Goal: Task Accomplishment & Management: Manage account settings

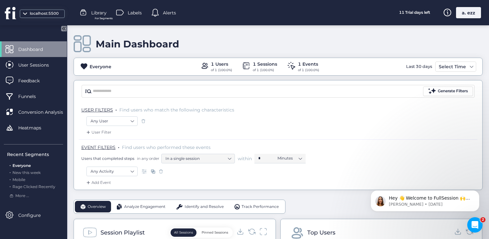
click at [462, 12] on div "a. ezz" at bounding box center [468, 12] width 25 height 11
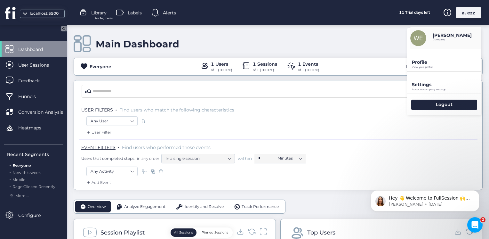
click at [417, 88] on p "Account company settings" at bounding box center [446, 89] width 69 height 3
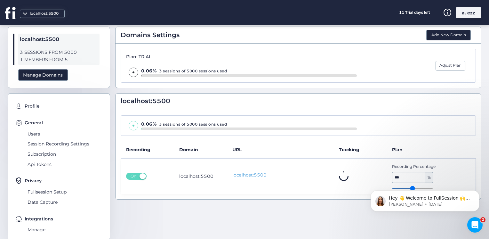
scroll to position [31, 0]
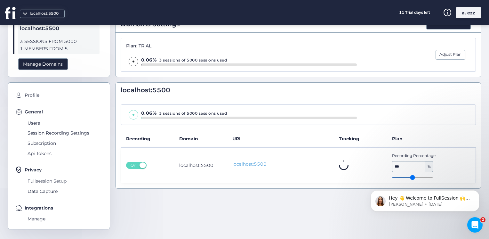
click at [56, 177] on span "Fullsession Setup" at bounding box center [65, 181] width 79 height 10
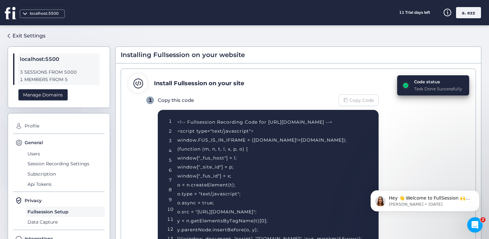
click at [352, 104] on div "Copy Code" at bounding box center [358, 100] width 40 height 12
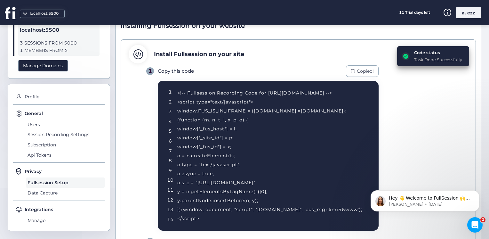
scroll to position [64, 0]
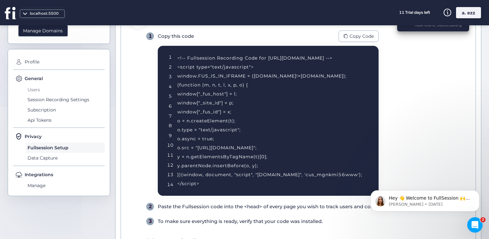
click at [36, 89] on span "Users" at bounding box center [65, 89] width 79 height 10
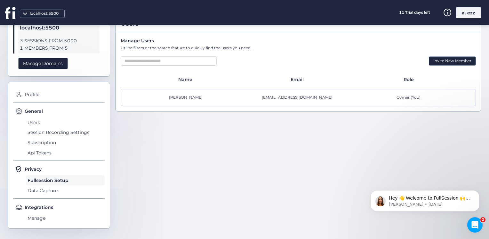
scroll to position [31, 0]
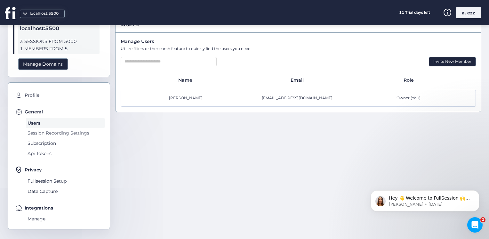
click at [70, 131] on span "Session Recording Settings" at bounding box center [65, 133] width 79 height 10
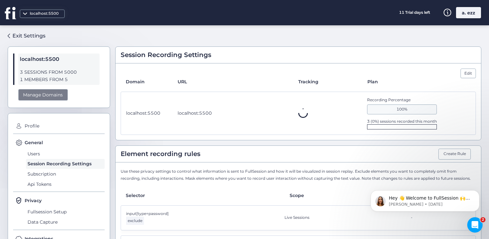
click at [43, 91] on div "Manage Domains" at bounding box center [43, 95] width 50 height 12
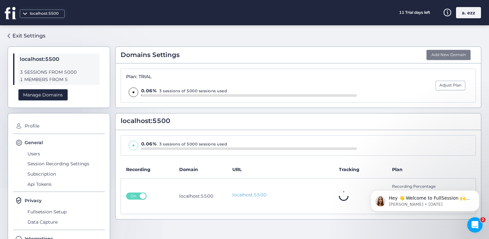
click at [436, 56] on button "Add New Domain" at bounding box center [448, 55] width 44 height 11
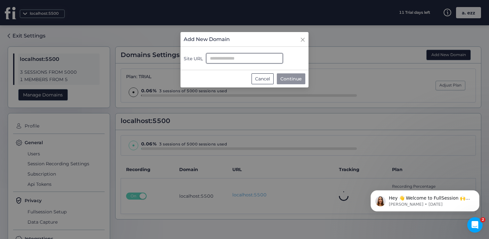
click at [236, 58] on input "Site URL" at bounding box center [244, 58] width 77 height 10
type input "**********"
click at [289, 73] on button "Continue" at bounding box center [291, 78] width 28 height 11
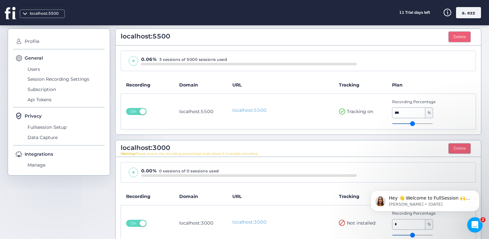
scroll to position [96, 0]
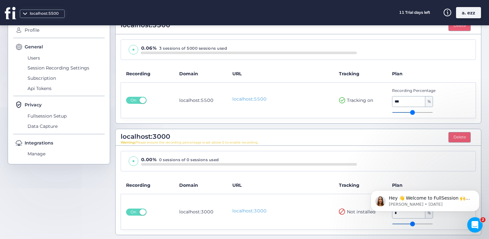
type input "**"
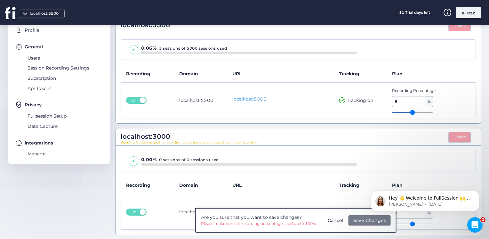
type input "**"
click at [412, 112] on input "range" at bounding box center [412, 112] width 41 height 1
type input "**"
click at [405, 113] on input "range" at bounding box center [412, 112] width 41 height 1
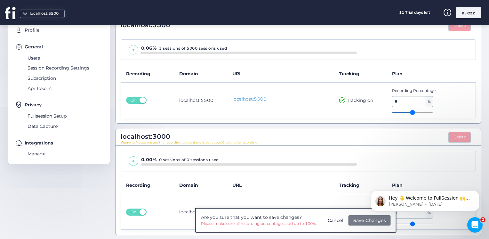
drag, startPoint x: 399, startPoint y: 221, endPoint x: 406, endPoint y: 222, distance: 7.5
click at [406, 221] on html "Hey 👋 Welcome to FullSession 🙌 Take a look around! If you have any questions, j…" at bounding box center [425, 199] width 128 height 45
type input "**"
click at [409, 223] on input "range" at bounding box center [412, 223] width 41 height 1
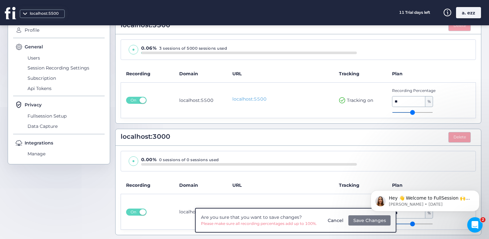
click at [409, 223] on input "range" at bounding box center [412, 223] width 41 height 1
type input "**"
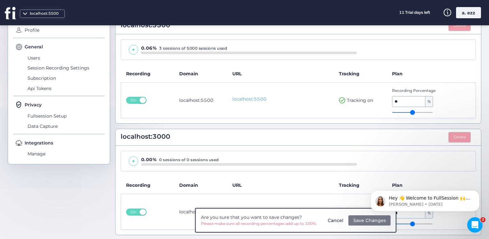
type input "**"
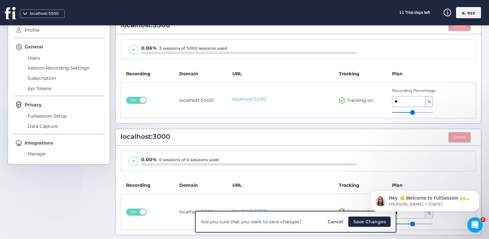
drag, startPoint x: 409, startPoint y: 222, endPoint x: 428, endPoint y: 221, distance: 18.9
type input "**"
click at [428, 223] on input "range" at bounding box center [412, 223] width 41 height 1
click at [378, 221] on span "Save Changes" at bounding box center [369, 221] width 33 height 7
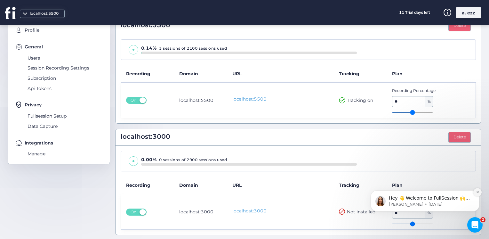
click at [477, 190] on icon "Dismiss notification" at bounding box center [478, 192] width 4 height 4
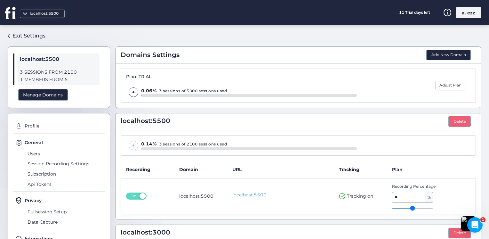
scroll to position [96, 0]
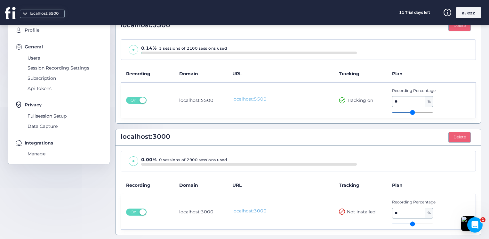
click at [244, 97] on link "localhost:5500" at bounding box center [280, 99] width 96 height 7
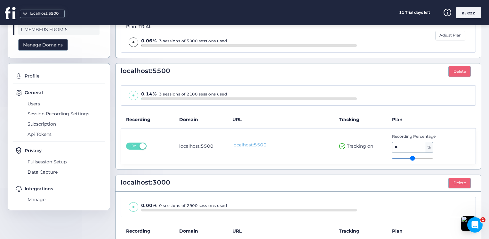
scroll to position [0, 0]
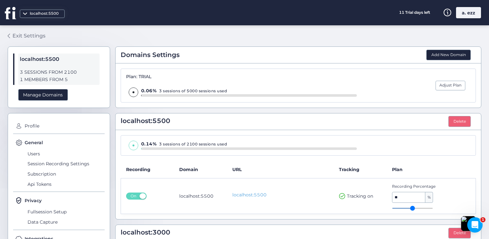
click at [23, 36] on div "Exit Settings" at bounding box center [28, 36] width 33 height 8
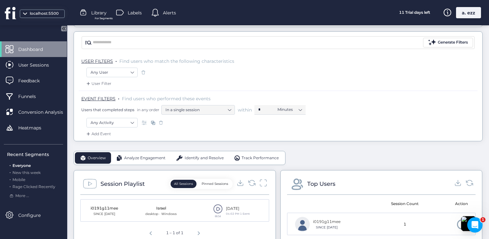
scroll to position [96, 0]
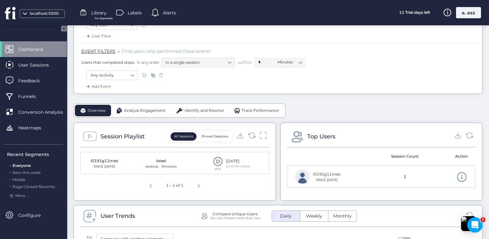
click at [214, 159] on span at bounding box center [218, 161] width 10 height 10
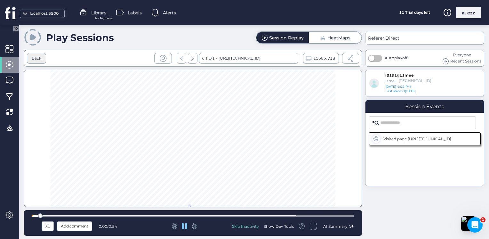
click at [38, 59] on div "Back" at bounding box center [37, 58] width 10 height 6
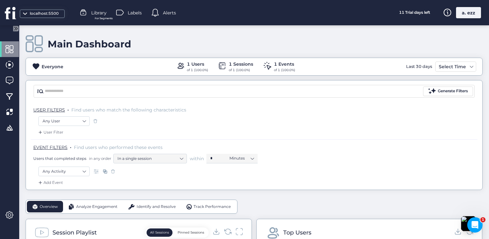
drag, startPoint x: 463, startPoint y: 10, endPoint x: 457, endPoint y: 24, distance: 15.9
click at [464, 10] on div "a. ezz" at bounding box center [468, 12] width 25 height 11
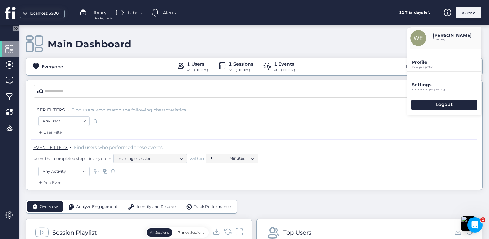
click at [434, 66] on p "View your profile" at bounding box center [446, 67] width 69 height 3
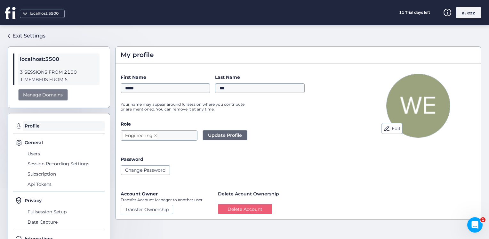
click at [44, 95] on div "Manage Domains" at bounding box center [43, 95] width 50 height 12
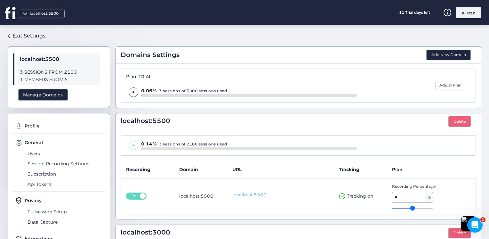
scroll to position [96, 0]
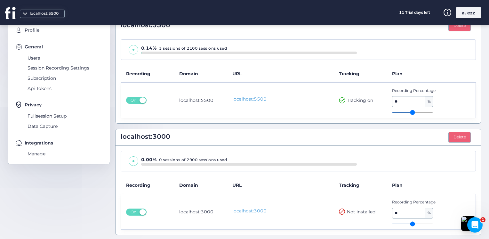
click at [36, 11] on div "localhost:5500" at bounding box center [44, 14] width 32 height 6
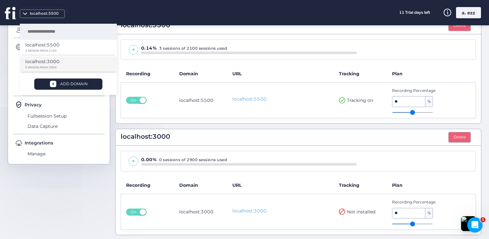
click at [52, 67] on p "0 SESSION FROM 2900" at bounding box center [66, 67] width 82 height 3
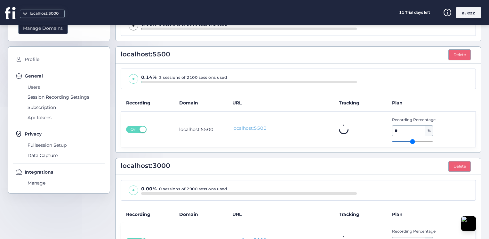
scroll to position [32, 0]
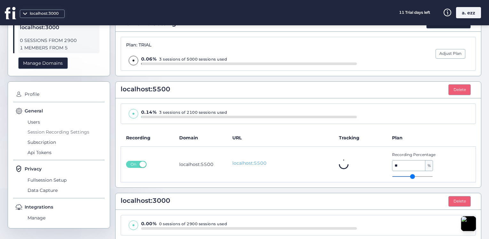
click at [33, 129] on span "Session Recording Settings" at bounding box center [65, 132] width 79 height 10
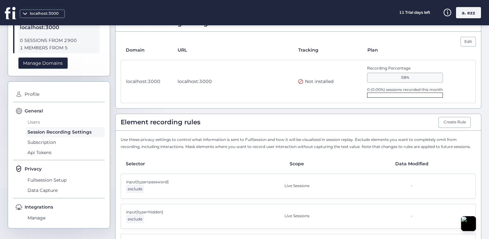
click at [36, 119] on span "Users" at bounding box center [65, 122] width 79 height 10
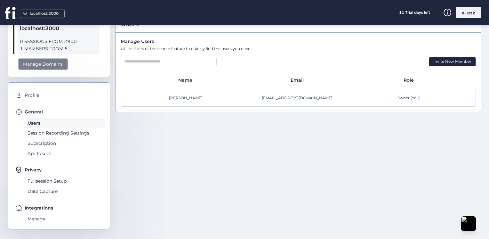
click at [42, 64] on div "Manage Domains" at bounding box center [43, 64] width 50 height 12
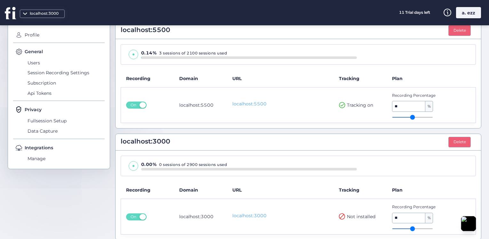
scroll to position [96, 0]
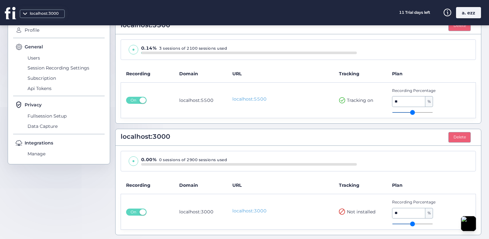
click at [359, 209] on span "Not installed" at bounding box center [361, 211] width 28 height 7
click at [358, 209] on span "Not installed" at bounding box center [361, 211] width 28 height 7
drag, startPoint x: 358, startPoint y: 209, endPoint x: 348, endPoint y: 212, distance: 10.8
click at [348, 212] on span "Not installed" at bounding box center [361, 211] width 28 height 7
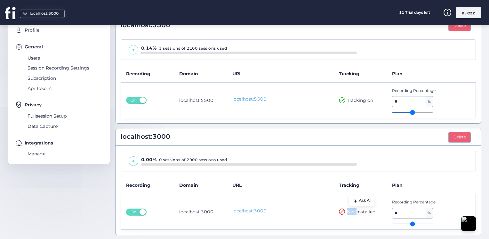
scroll to position [0, 0]
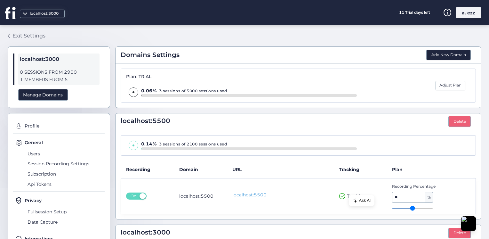
click at [32, 35] on div "Exit Settings" at bounding box center [28, 36] width 33 height 8
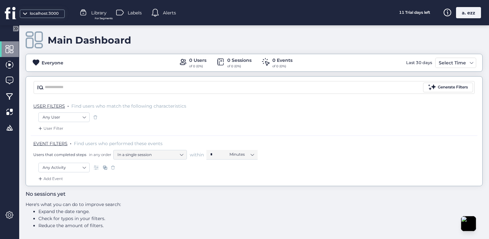
scroll to position [4, 0]
click at [13, 43] on div at bounding box center [9, 49] width 19 height 16
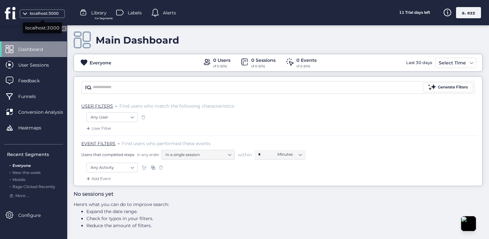
click at [36, 15] on div "localhost:3000" at bounding box center [44, 14] width 32 height 6
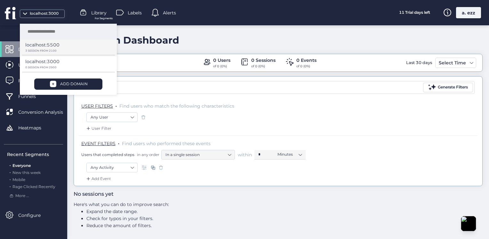
click at [45, 47] on p "localhost:5500" at bounding box center [42, 44] width 34 height 7
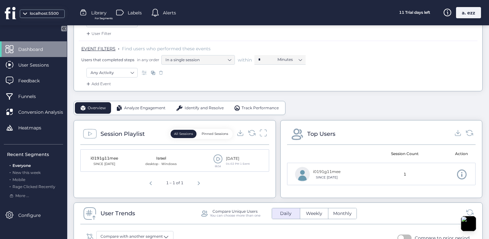
scroll to position [100, 0]
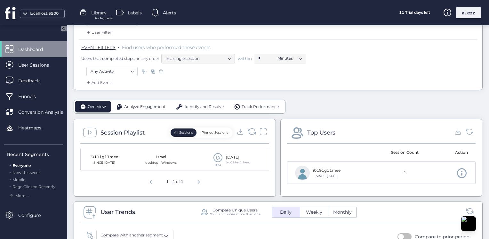
click at [248, 132] on icon at bounding box center [251, 131] width 7 height 6
click at [38, 9] on div "localhost:5500" at bounding box center [36, 12] width 73 height 25
click at [41, 12] on div "localhost:5500" at bounding box center [44, 14] width 32 height 6
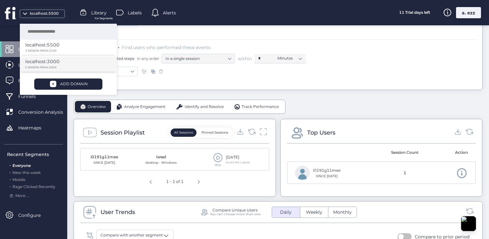
click at [48, 67] on p "0 SESSION FROM 2900" at bounding box center [66, 67] width 82 height 3
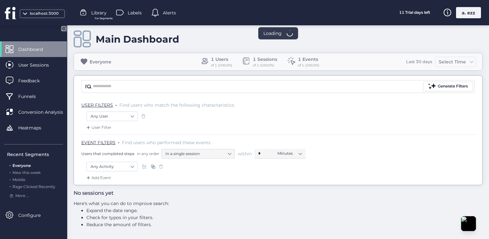
scroll to position [4, 0]
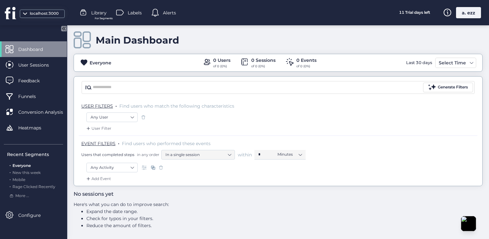
click at [463, 18] on div "localhost:3000 Library For Segments Labels Alerts 11 Trial days left a. ezz" at bounding box center [244, 12] width 489 height 25
click at [463, 17] on div "a. ezz" at bounding box center [468, 12] width 25 height 11
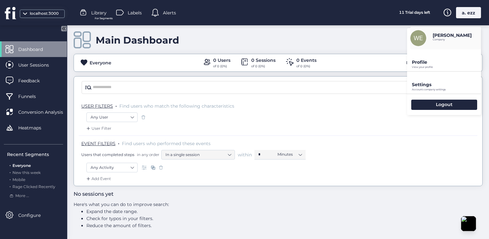
click at [434, 86] on p "Settings" at bounding box center [446, 85] width 69 height 6
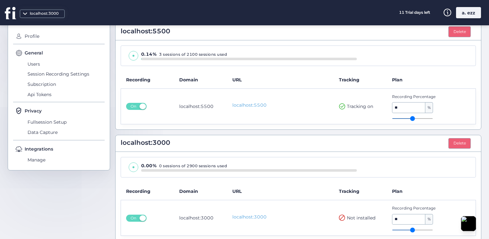
scroll to position [96, 0]
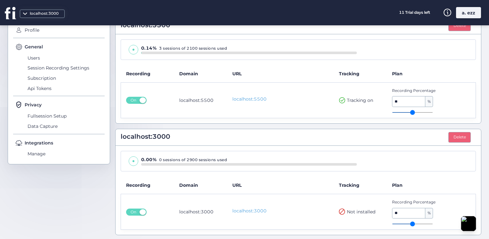
click at [348, 212] on span "Not installed" at bounding box center [361, 211] width 28 height 7
click at [339, 210] on icon at bounding box center [342, 211] width 6 height 6
drag, startPoint x: 336, startPoint y: 210, endPoint x: 343, endPoint y: 211, distance: 7.1
click at [343, 211] on div "Not installed" at bounding box center [357, 211] width 36 height 7
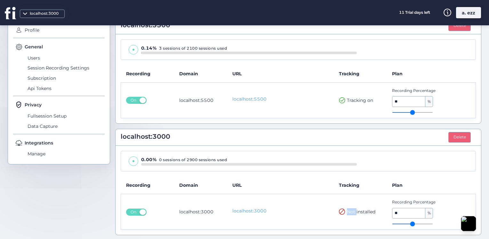
click at [347, 211] on span "Not installed" at bounding box center [361, 211] width 28 height 7
drag, startPoint x: 343, startPoint y: 211, endPoint x: 315, endPoint y: 211, distance: 28.8
click at [339, 211] on icon at bounding box center [342, 211] width 6 height 6
click at [131, 215] on td "On" at bounding box center [147, 210] width 53 height 35
click at [133, 206] on td "On" at bounding box center [147, 210] width 53 height 35
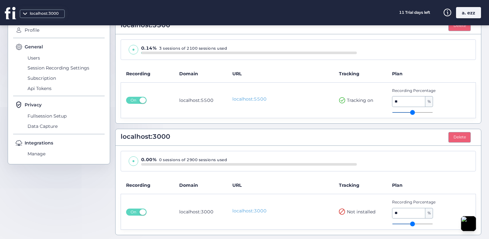
click at [138, 209] on span "On" at bounding box center [133, 211] width 10 height 7
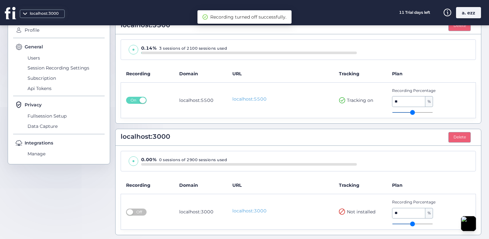
click at [138, 209] on span "Off" at bounding box center [139, 211] width 10 height 7
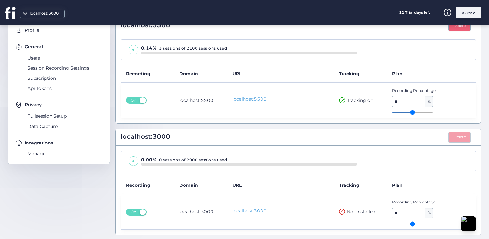
click at [450, 136] on button "Delete" at bounding box center [459, 137] width 22 height 11
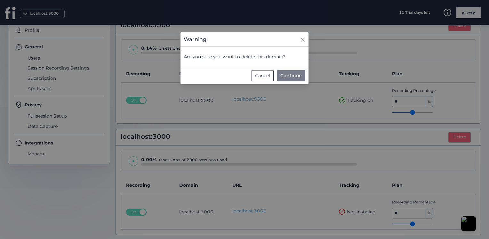
click at [295, 76] on span "Continue" at bounding box center [290, 75] width 21 height 7
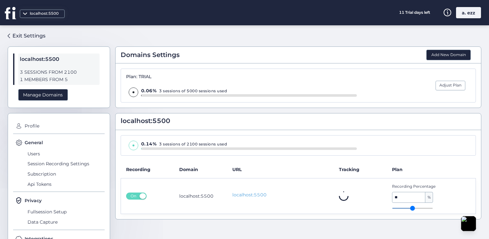
scroll to position [31, 0]
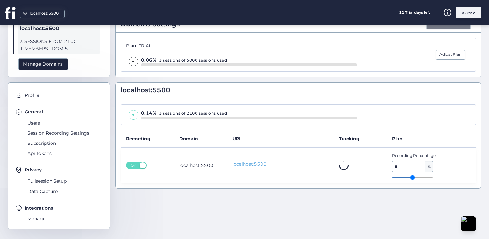
click at [436, 28] on button "Add New Domain" at bounding box center [448, 24] width 44 height 11
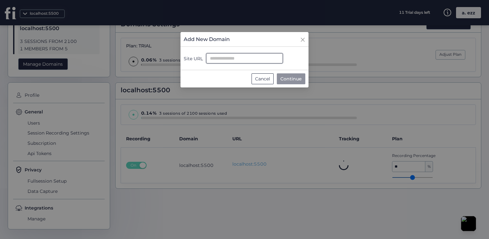
click at [234, 58] on input "Site URL" at bounding box center [244, 58] width 77 height 10
type input "**********"
click at [300, 72] on div "**********" at bounding box center [244, 59] width 128 height 55
click at [302, 75] on button "Continue" at bounding box center [291, 78] width 28 height 11
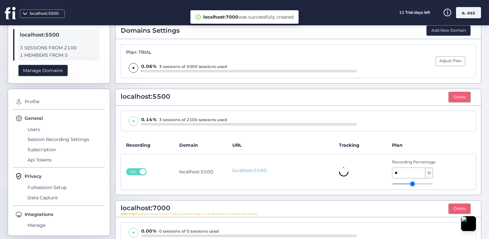
scroll to position [96, 0]
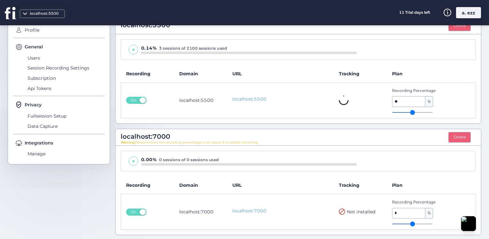
type input "**"
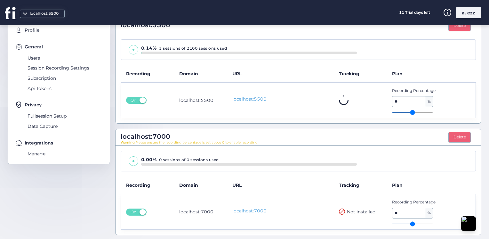
type input "**"
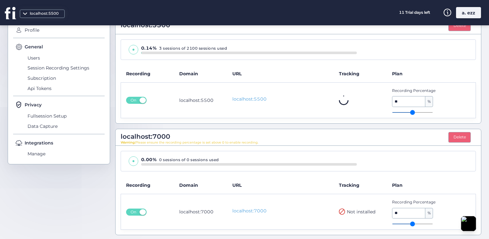
type input "**"
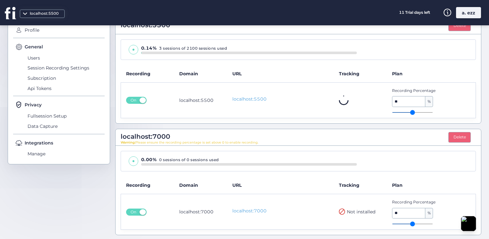
type input "**"
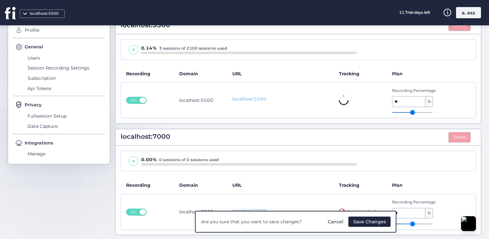
drag, startPoint x: 395, startPoint y: 221, endPoint x: 416, endPoint y: 220, distance: 20.8
type input "**"
click at [423, 224] on input "range" at bounding box center [412, 223] width 41 height 1
click at [360, 226] on button "Save Changes" at bounding box center [369, 221] width 42 height 10
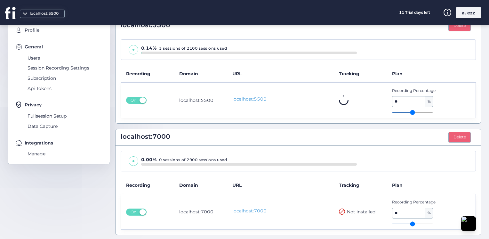
click at [45, 8] on div "localhost:5500" at bounding box center [36, 12] width 73 height 25
click at [45, 11] on div "localhost:5500" at bounding box center [44, 14] width 32 height 6
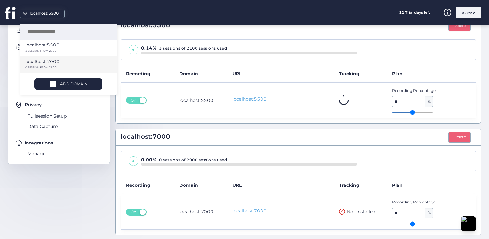
click at [54, 67] on p "0 SESSION FROM 2900" at bounding box center [66, 67] width 82 height 3
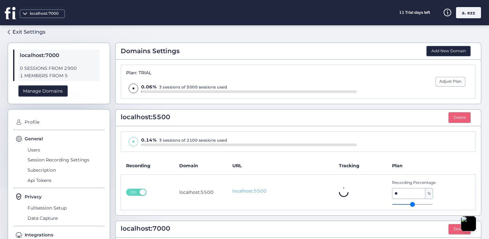
scroll to position [0, 0]
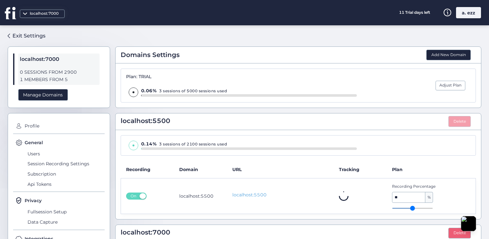
click at [449, 120] on button "Delete" at bounding box center [459, 121] width 22 height 11
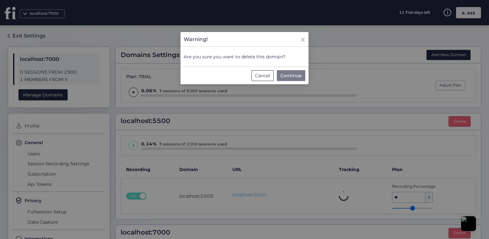
click at [303, 76] on button "Continue" at bounding box center [291, 75] width 28 height 11
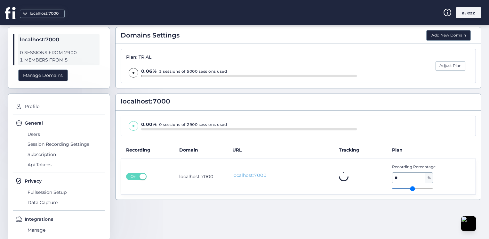
scroll to position [31, 0]
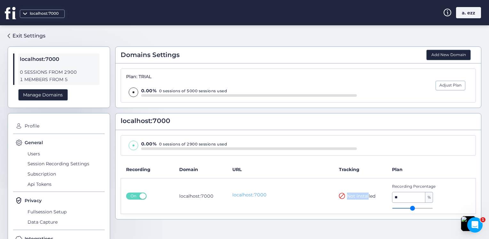
drag, startPoint x: 328, startPoint y: 195, endPoint x: 365, endPoint y: 196, distance: 36.5
click at [365, 196] on tr "On localhost:7000 localhost:7000 Not installed Recording Percentage ** %" at bounding box center [298, 195] width 355 height 35
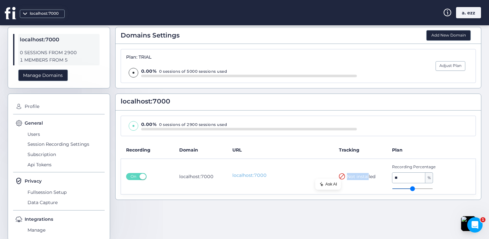
scroll to position [31, 0]
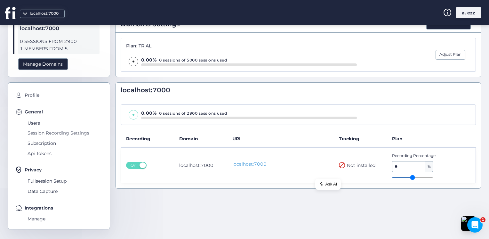
click at [31, 128] on span "Session Recording Settings" at bounding box center [65, 133] width 79 height 10
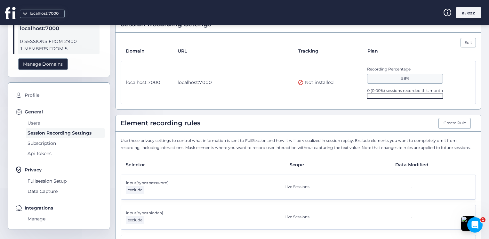
click at [35, 120] on span "Users" at bounding box center [65, 123] width 79 height 10
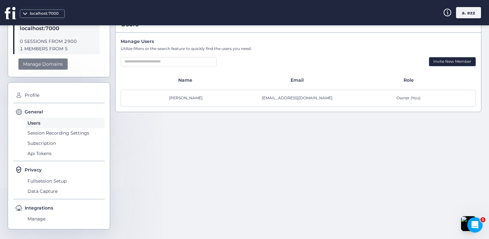
click at [37, 65] on div "Manage Domains" at bounding box center [43, 64] width 50 height 12
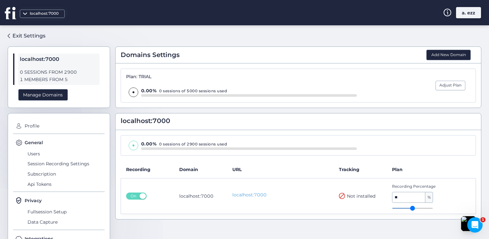
drag, startPoint x: 415, startPoint y: 204, endPoint x: 433, endPoint y: 205, distance: 17.6
click at [433, 205] on div "Recording Percentage ** %" at bounding box center [423, 195] width 63 height 25
drag, startPoint x: 433, startPoint y: 205, endPoint x: 417, endPoint y: 203, distance: 16.1
click at [417, 203] on div "Recording Percentage ** %" at bounding box center [423, 195] width 63 height 25
type input "**"
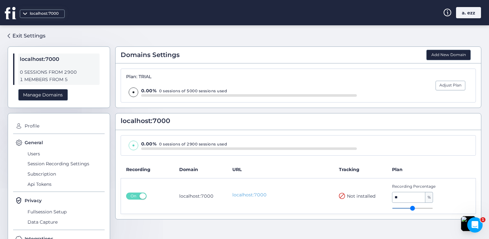
type input "**"
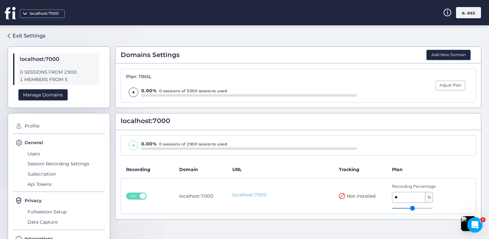
type input "**"
type input "***"
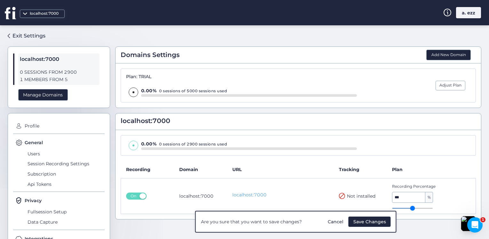
drag, startPoint x: 419, startPoint y: 212, endPoint x: 417, endPoint y: 201, distance: 11.4
type input "***"
click at [433, 208] on input "range" at bounding box center [412, 208] width 41 height 1
click at [379, 225] on button "Save Changes" at bounding box center [369, 221] width 42 height 10
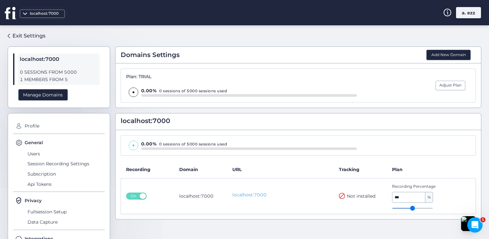
click at [460, 11] on div "a. ezz" at bounding box center [468, 12] width 25 height 11
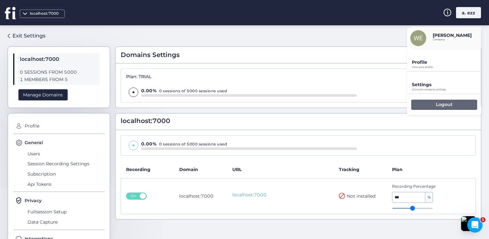
click at [439, 100] on div "Logout" at bounding box center [444, 104] width 66 height 10
